Goal: Task Accomplishment & Management: Use online tool/utility

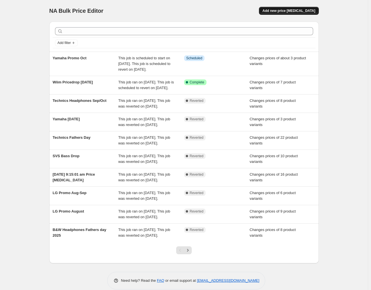
click at [291, 9] on span "Add new price [MEDICAL_DATA]" at bounding box center [288, 11] width 53 height 5
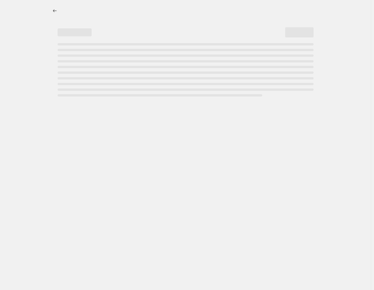
select select "percentage"
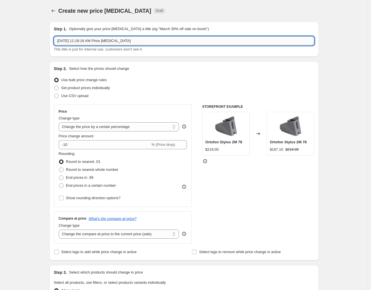
click at [95, 43] on input "[DATE] 11:18:16 AM Price [MEDICAL_DATA]" at bounding box center [184, 40] width 260 height 9
type input "Ikarao Break promo"
click at [57, 89] on span at bounding box center [56, 88] width 5 height 5
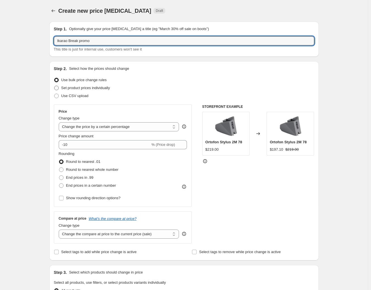
click at [54, 86] on input "Set product prices individually" at bounding box center [54, 86] width 0 height 0
radio input "true"
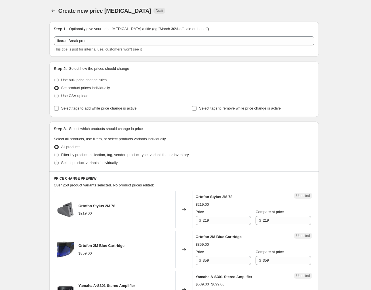
click at [56, 163] on span at bounding box center [56, 163] width 5 height 5
click at [54, 161] on input "Select product variants individually" at bounding box center [54, 161] width 0 height 0
radio input "true"
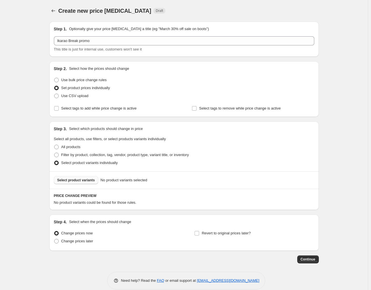
click at [79, 180] on span "Select product variants" at bounding box center [76, 180] width 38 height 5
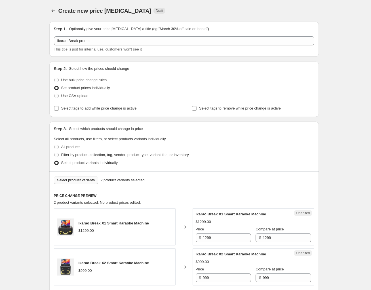
click at [329, 128] on div "Create new price [MEDICAL_DATA]. This page is ready Create new price [MEDICAL_D…" at bounding box center [184, 195] width 368 height 390
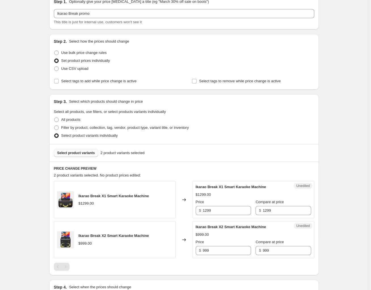
scroll to position [85, 0]
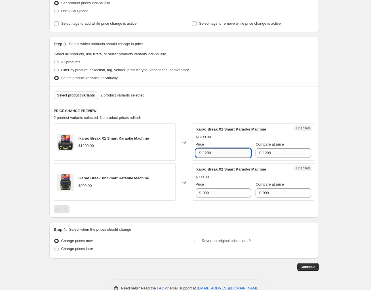
click at [208, 150] on input "1299" at bounding box center [227, 152] width 48 height 9
type input "1199"
click at [231, 210] on div at bounding box center [184, 209] width 260 height 8
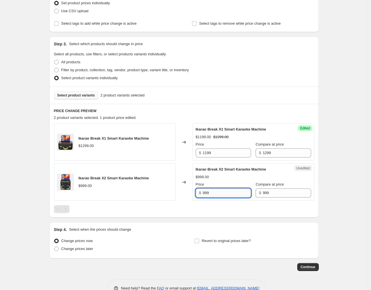
click at [206, 191] on input "999" at bounding box center [227, 192] width 48 height 9
type input "799"
click at [361, 195] on div "Create new price [MEDICAL_DATA]. This page is ready Create new price [MEDICAL_D…" at bounding box center [184, 110] width 368 height 390
click at [201, 240] on label "Revert to original prices later?" at bounding box center [222, 241] width 56 height 8
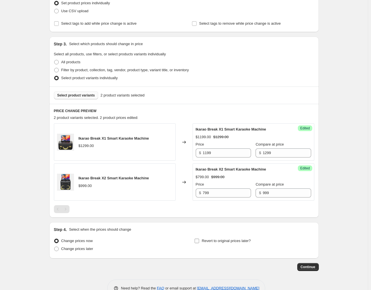
click at [199, 240] on input "Revert to original prices later?" at bounding box center [197, 241] width 5 height 5
checkbox input "true"
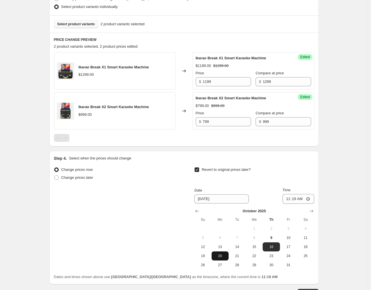
scroll to position [170, 0]
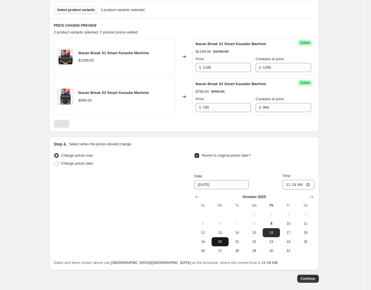
click at [225, 242] on span "20" at bounding box center [220, 241] width 12 height 5
type input "[DATE]"
click at [297, 185] on input "11:19" at bounding box center [299, 185] width 32 height 10
click at [312, 183] on input "11:19" at bounding box center [299, 185] width 32 height 10
type input "23:59"
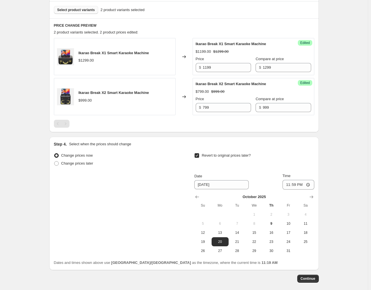
click at [338, 198] on div "Create new price [MEDICAL_DATA]. This page is ready Create new price [MEDICAL_D…" at bounding box center [184, 73] width 368 height 487
click at [313, 277] on span "Continue" at bounding box center [308, 278] width 15 height 5
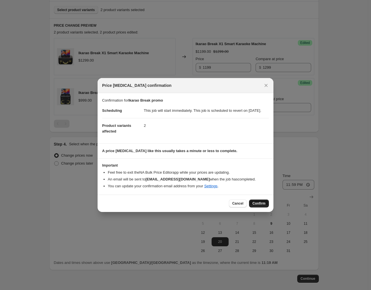
click at [261, 203] on button "Confirm" at bounding box center [259, 203] width 20 height 8
